Goal: Browse casually

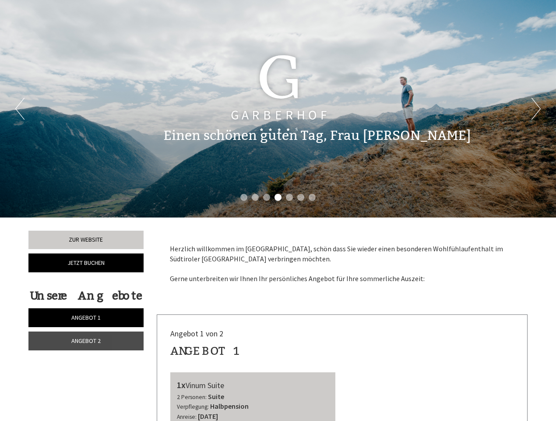
click at [278, 210] on div "Previous Next 1 2 3 4 5 6 7" at bounding box center [278, 108] width 556 height 217
click at [20, 109] on button "Previous" at bounding box center [19, 109] width 9 height 22
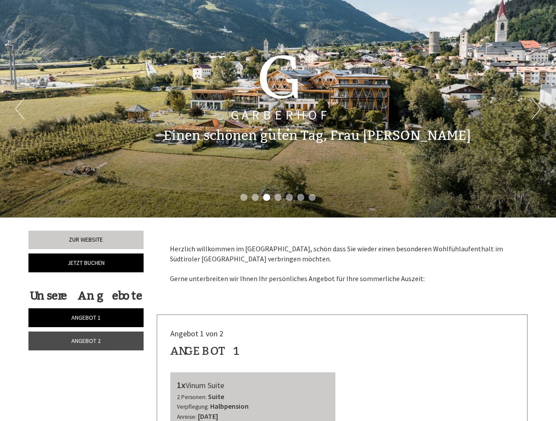
click at [536, 109] on button "Next" at bounding box center [536, 109] width 9 height 22
click at [244, 197] on li "1" at bounding box center [243, 197] width 7 height 7
click at [255, 197] on li "2" at bounding box center [255, 197] width 7 height 7
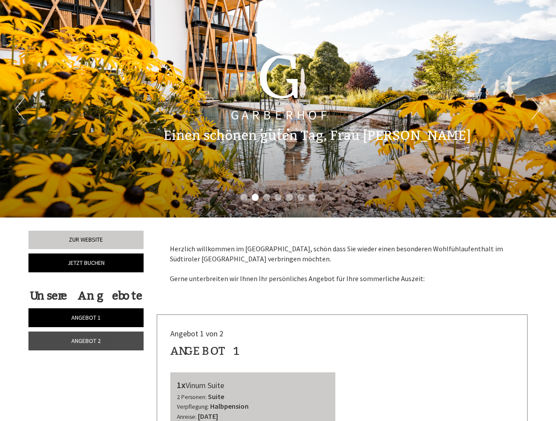
click at [267, 197] on li "3" at bounding box center [266, 197] width 7 height 7
click at [278, 197] on li "4" at bounding box center [278, 197] width 7 height 7
click at [290, 197] on li "5" at bounding box center [289, 197] width 7 height 7
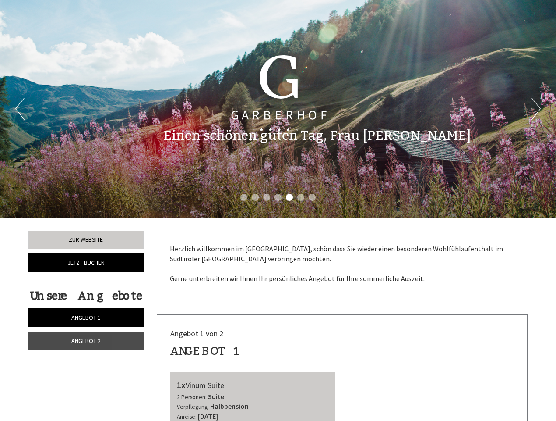
click at [301, 197] on li "6" at bounding box center [300, 197] width 7 height 7
click at [312, 197] on li "7" at bounding box center [312, 197] width 7 height 7
